Goal: Task Accomplishment & Management: Manage account settings

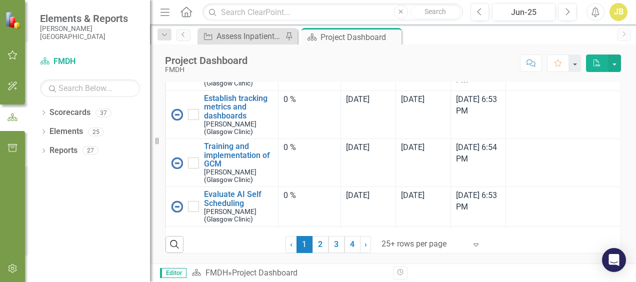
scroll to position [300, 0]
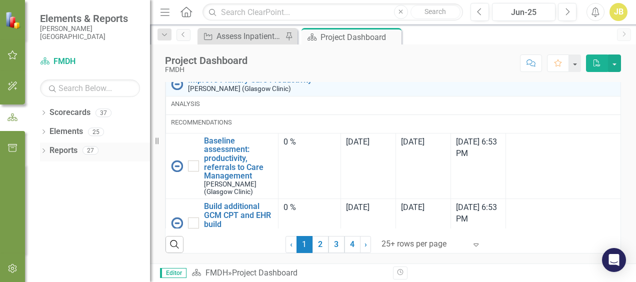
click at [67, 147] on link "Reports" at bounding box center [63, 150] width 28 height 11
click at [10, 54] on icon "button" at bounding box center [12, 55] width 10 height 8
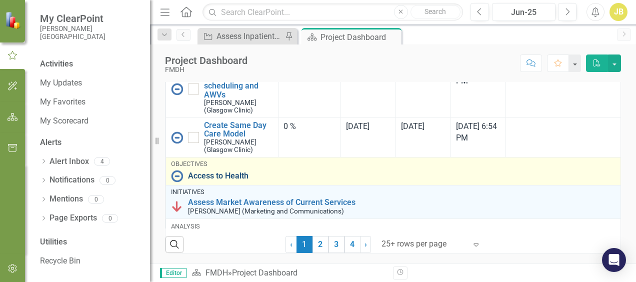
scroll to position [850, 0]
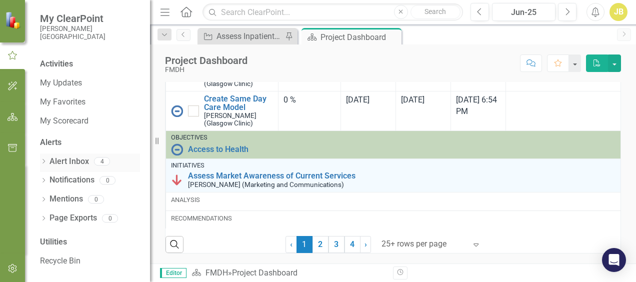
click at [74, 160] on link "Alert Inbox" at bounding box center [68, 161] width 39 height 11
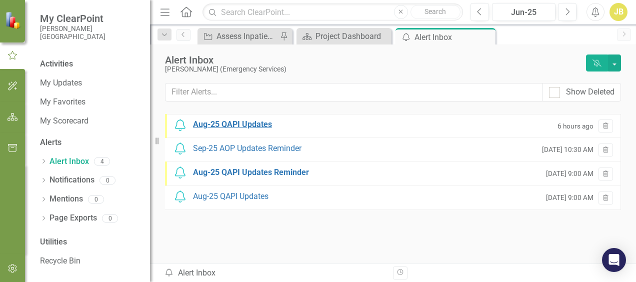
click at [231, 122] on div "Aug-25 QAPI Updates" at bounding box center [232, 124] width 79 height 11
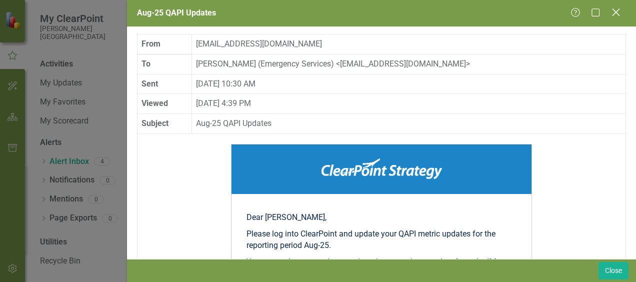
click at [618, 13] on icon "Close" at bounding box center [615, 11] width 12 height 9
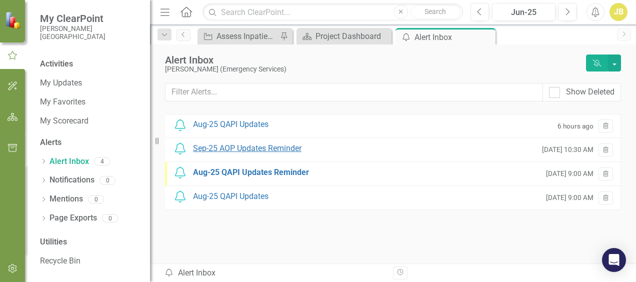
click at [248, 146] on div "Sep-25 AOP Updates Reminder" at bounding box center [247, 148] width 108 height 11
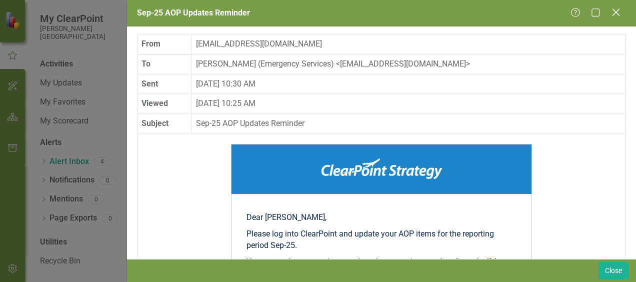
click at [614, 11] on icon at bounding box center [615, 11] width 7 height 7
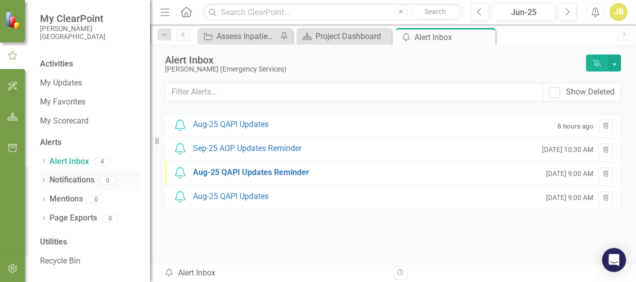
click at [58, 180] on link "Notifications" at bounding box center [71, 179] width 45 height 11
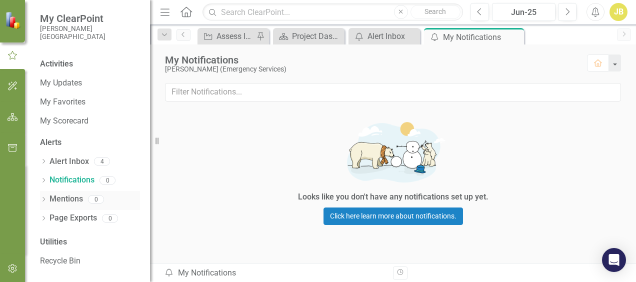
click at [71, 197] on link "Mentions" at bounding box center [65, 198] width 33 height 11
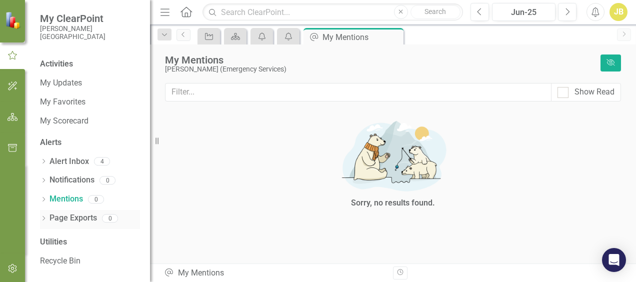
click at [69, 216] on link "Page Exports" at bounding box center [72, 217] width 47 height 11
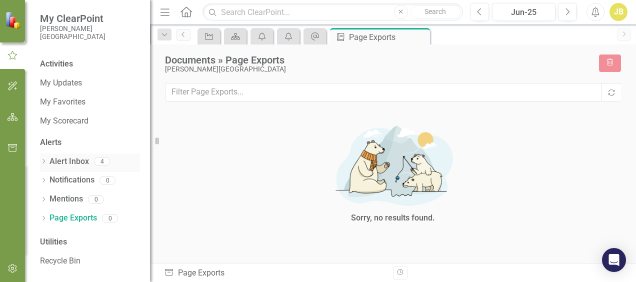
click at [64, 161] on link "Alert Inbox" at bounding box center [68, 161] width 39 height 11
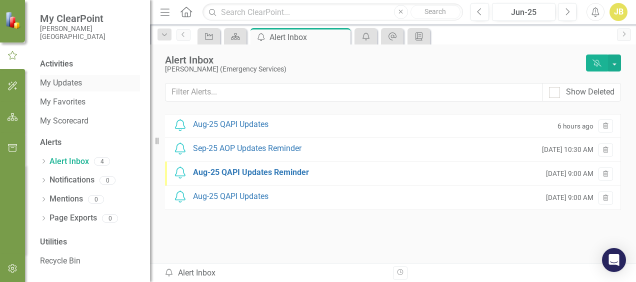
click at [62, 80] on link "My Updates" at bounding box center [90, 82] width 100 height 11
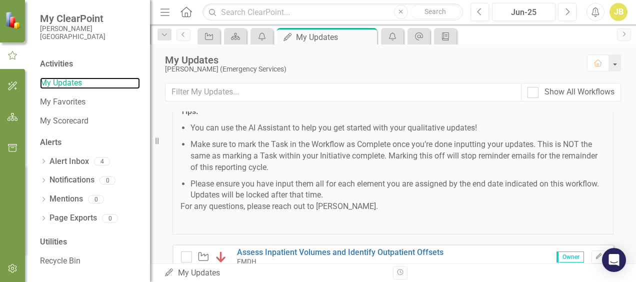
scroll to position [224, 0]
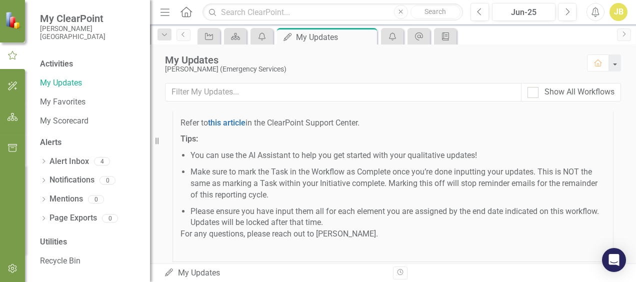
click at [46, 67] on div "Activities" at bounding box center [90, 63] width 100 height 11
click at [63, 65] on div "Activities" at bounding box center [90, 63] width 100 height 11
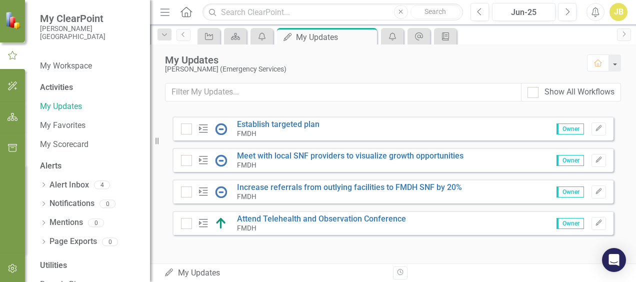
scroll to position [0, 0]
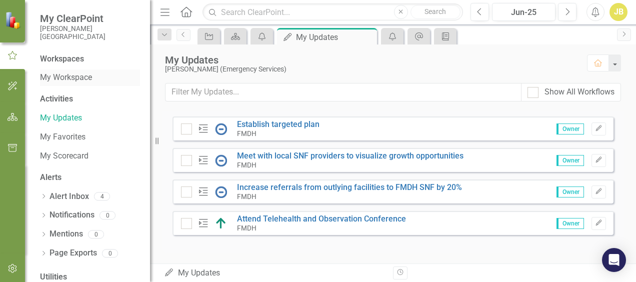
click at [78, 78] on link "My Workspace" at bounding box center [90, 77] width 100 height 11
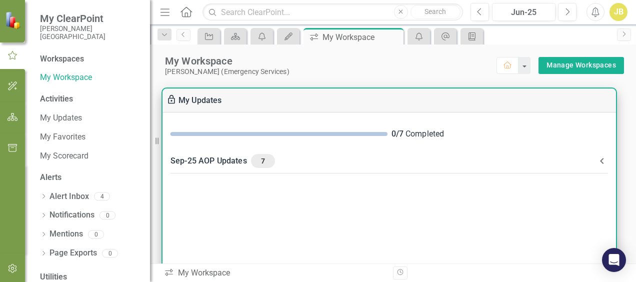
click at [261, 159] on span "7" at bounding box center [263, 160] width 16 height 9
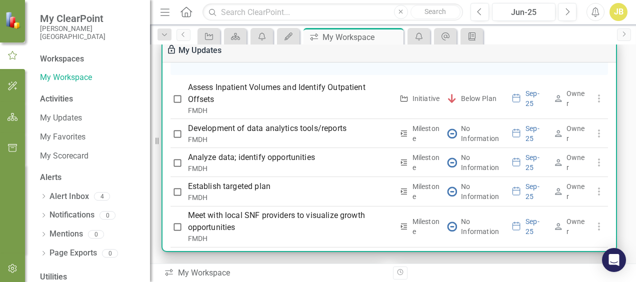
scroll to position [340, 0]
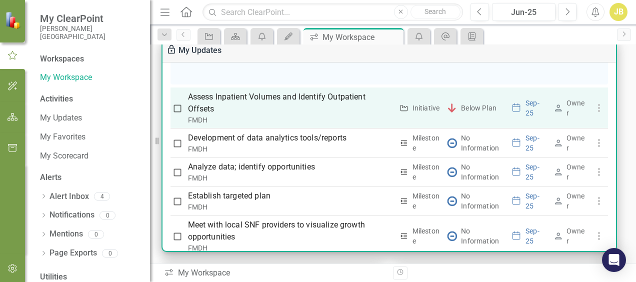
click at [335, 110] on p "Assess Inpatient Volumes and Identify Outpatient Offsets" at bounding box center [290, 103] width 205 height 24
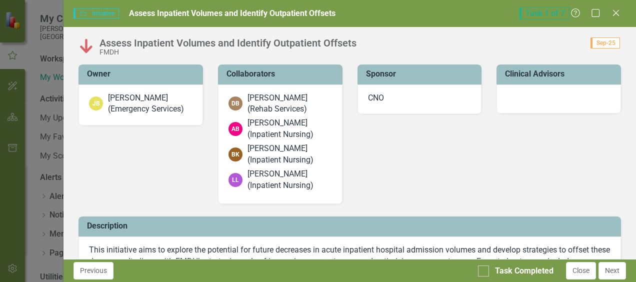
checkbox input "true"
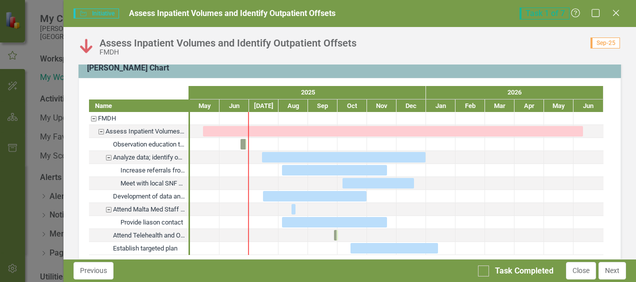
scroll to position [763, 0]
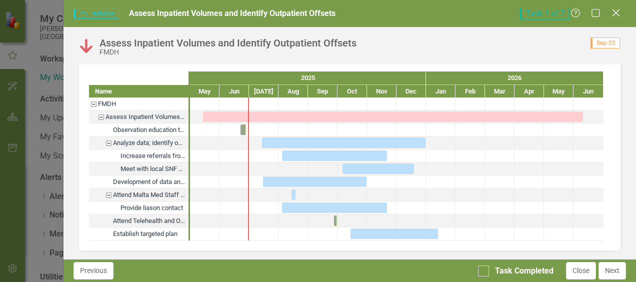
click at [614, 11] on icon at bounding box center [615, 12] width 7 height 7
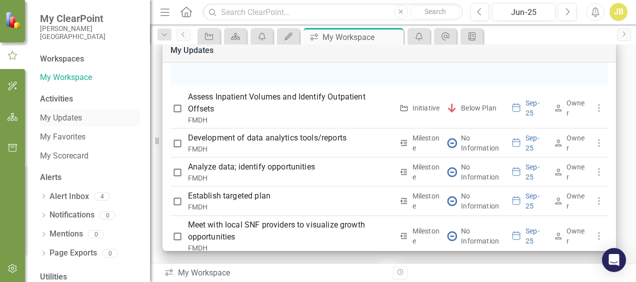
click at [69, 117] on link "My Updates" at bounding box center [90, 117] width 100 height 11
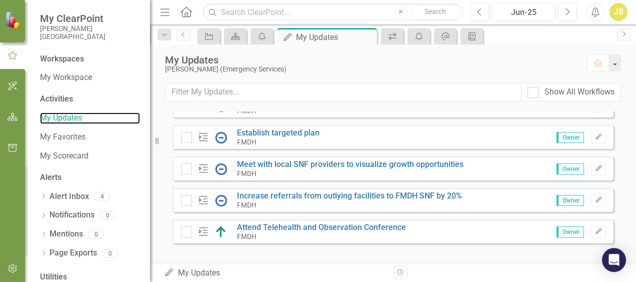
scroll to position [474, 0]
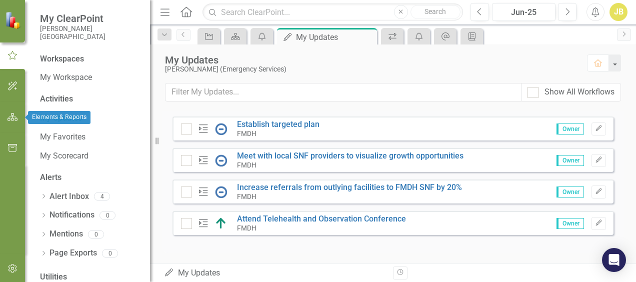
click at [11, 119] on icon "button" at bounding box center [12, 117] width 10 height 8
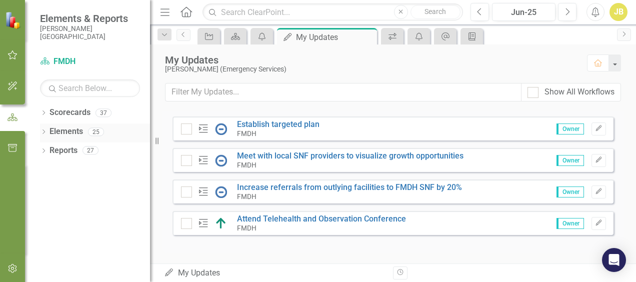
click at [70, 130] on link "Elements" at bounding box center [65, 131] width 33 height 11
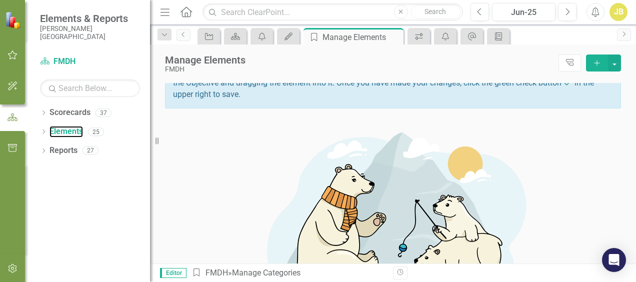
scroll to position [214, 0]
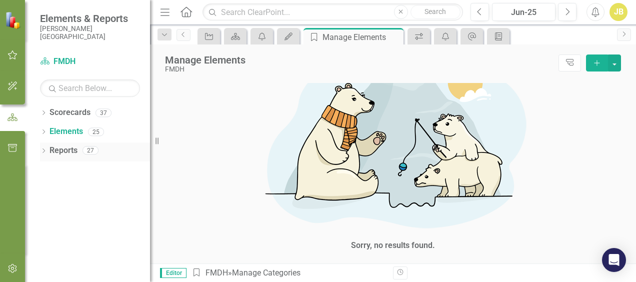
click at [56, 154] on link "Reports" at bounding box center [63, 150] width 28 height 11
click at [11, 55] on icon "button" at bounding box center [12, 55] width 10 height 8
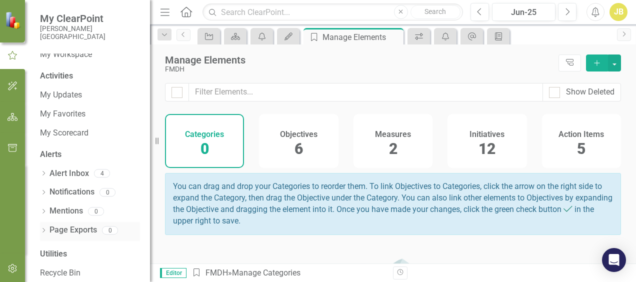
scroll to position [35, 0]
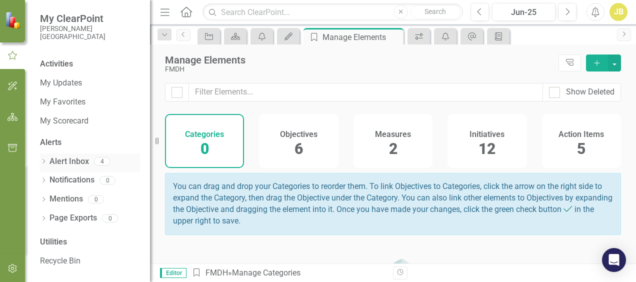
click at [74, 156] on link "Alert Inbox" at bounding box center [68, 161] width 39 height 11
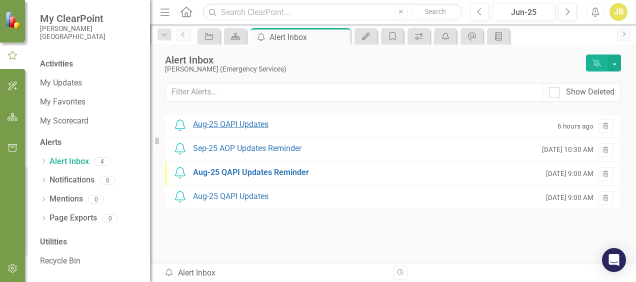
click at [236, 121] on div "Aug-25 QAPI Updates" at bounding box center [230, 124] width 75 height 11
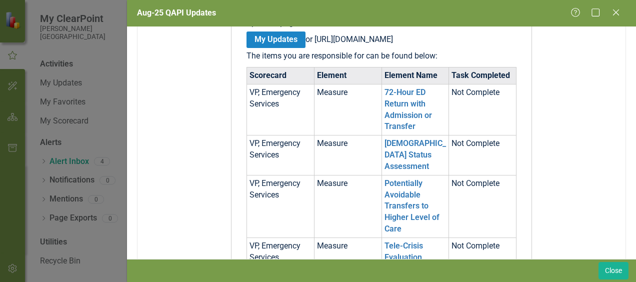
scroll to position [300, 0]
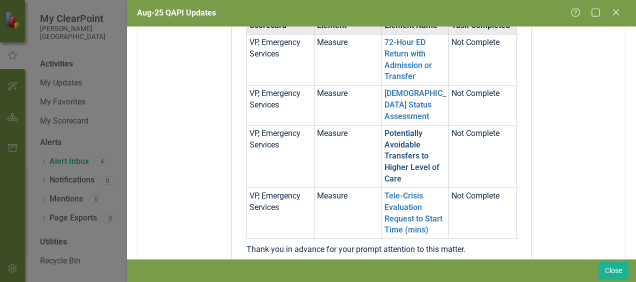
click at [396, 154] on link "Potentially Avoidable Transfers to Higher Level of Care" at bounding box center [411, 155] width 55 height 55
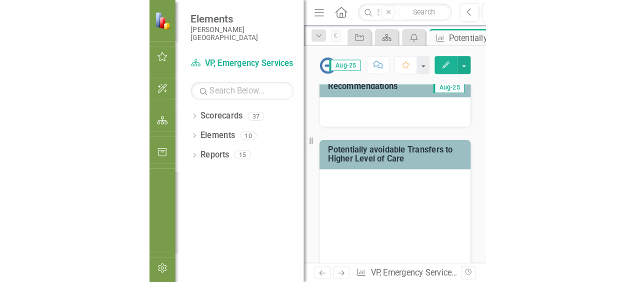
scroll to position [500, 0]
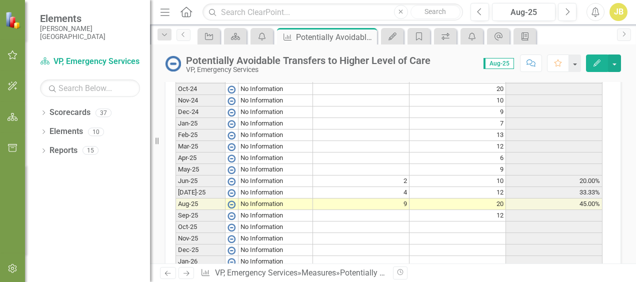
click at [394, 214] on td at bounding box center [361, 215] width 96 height 11
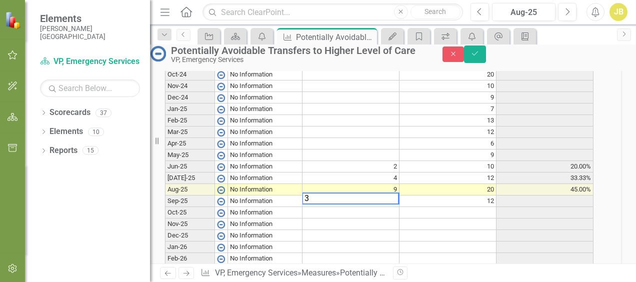
scroll to position [504, 0]
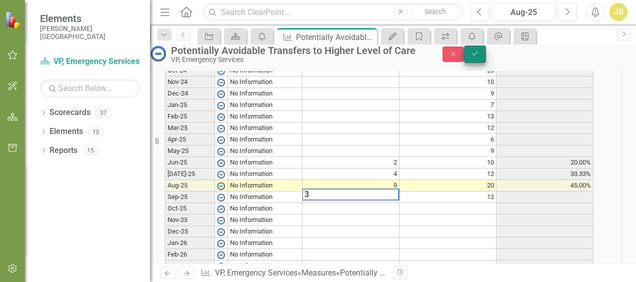
type textarea "3"
click at [486, 63] on button "Save" at bounding box center [475, 53] width 22 height 17
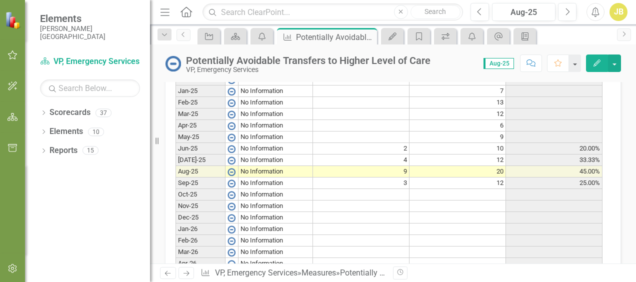
scroll to position [517, 0]
